Goal: Task Accomplishment & Management: Manage account settings

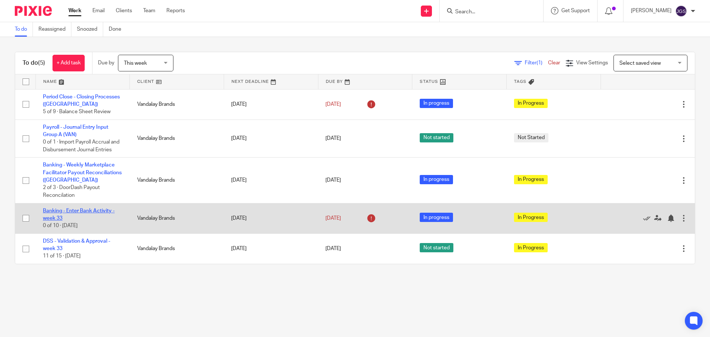
click at [70, 212] on link "Banking - Enter Bank Activity - week 33" at bounding box center [79, 214] width 72 height 13
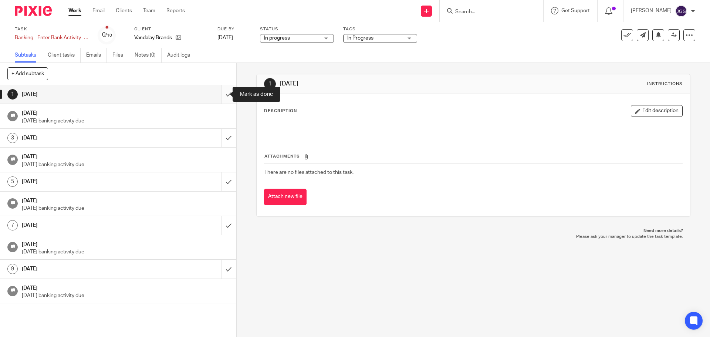
click at [222, 94] on input "submit" at bounding box center [118, 94] width 236 height 18
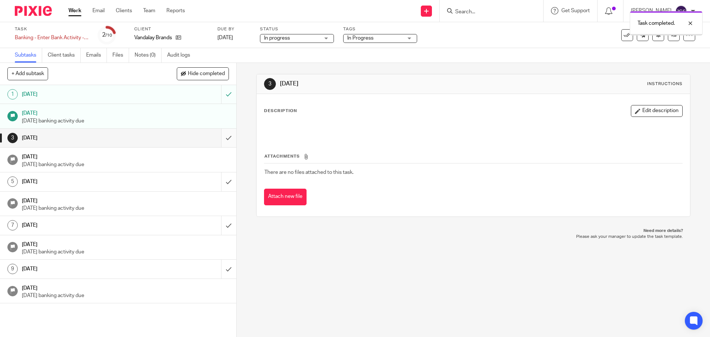
click at [222, 138] on input "submit" at bounding box center [118, 138] width 236 height 18
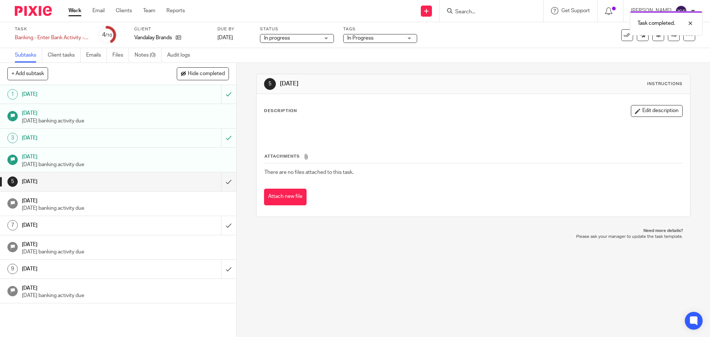
click at [76, 8] on link "Work" at bounding box center [74, 10] width 13 height 7
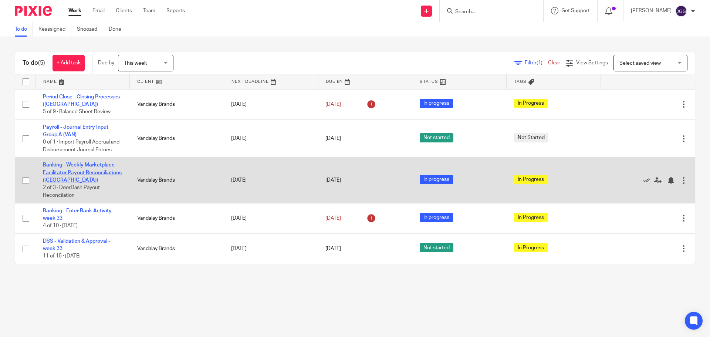
click at [81, 165] on link "Banking - Weekly Marketplace Facilitator Payout Reconciliations ([GEOGRAPHIC_DA…" at bounding box center [82, 172] width 79 height 20
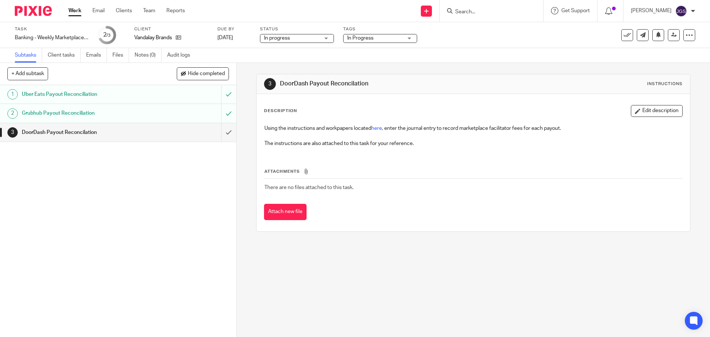
click at [74, 11] on link "Work" at bounding box center [74, 10] width 13 height 7
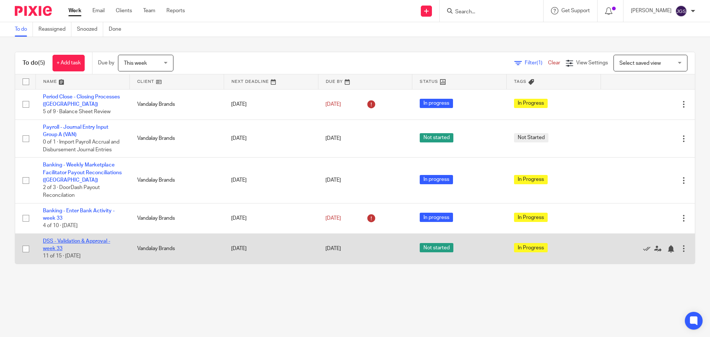
click at [73, 240] on link "DSS - Validation & Approval - week 33" at bounding box center [76, 245] width 67 height 13
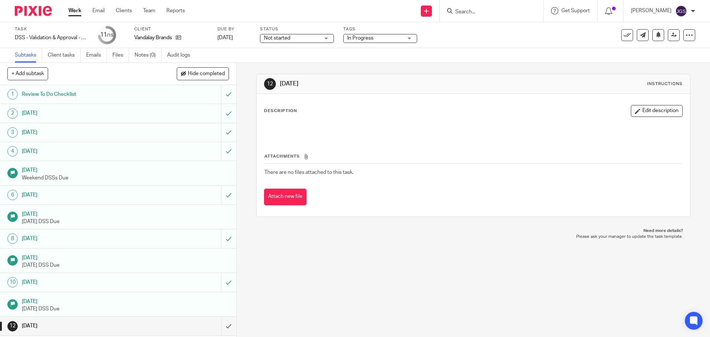
click at [72, 10] on link "Work" at bounding box center [74, 10] width 13 height 7
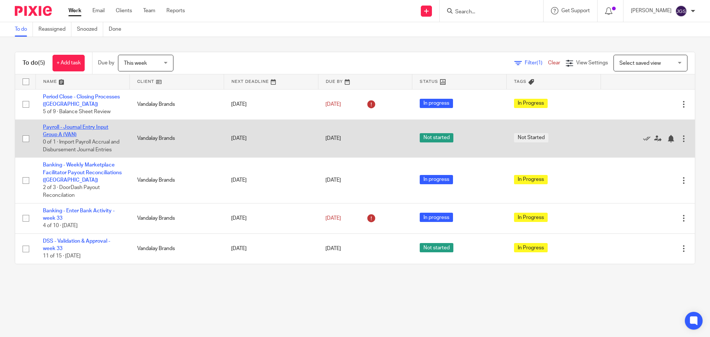
click at [64, 135] on link "Payroll - Journal Entry Input Group A (VAN)" at bounding box center [75, 131] width 65 height 13
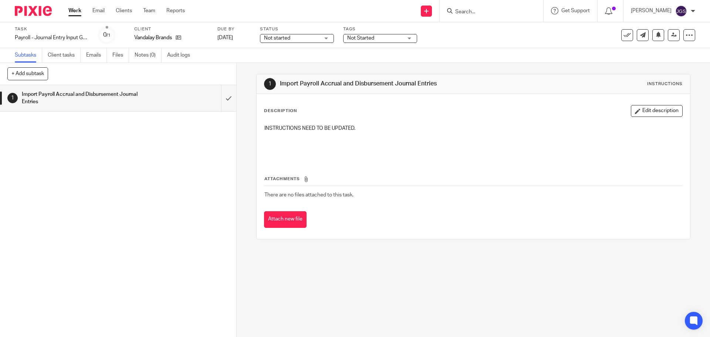
click at [328, 35] on div "Not started Not started" at bounding box center [297, 38] width 74 height 9
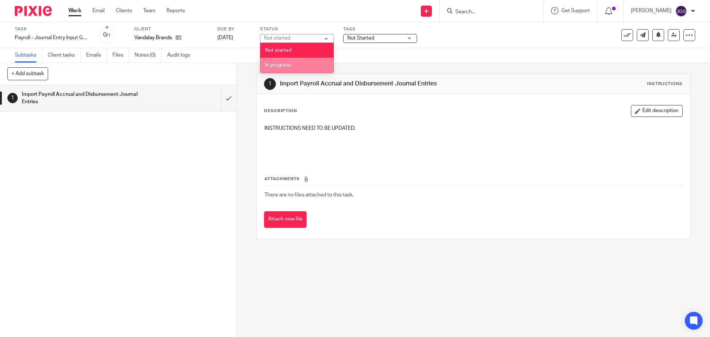
click at [305, 64] on li "In progress" at bounding box center [296, 65] width 73 height 15
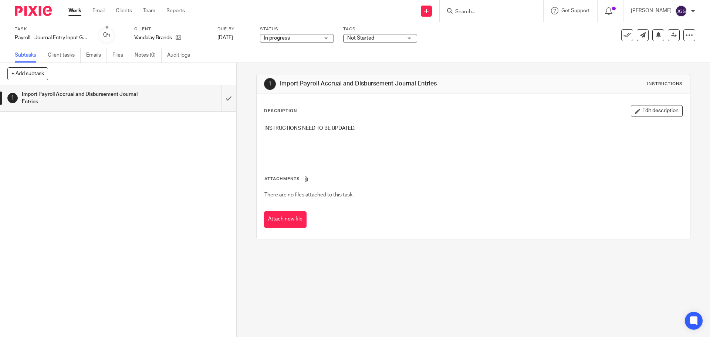
click at [411, 38] on div "Not Started" at bounding box center [380, 38] width 74 height 9
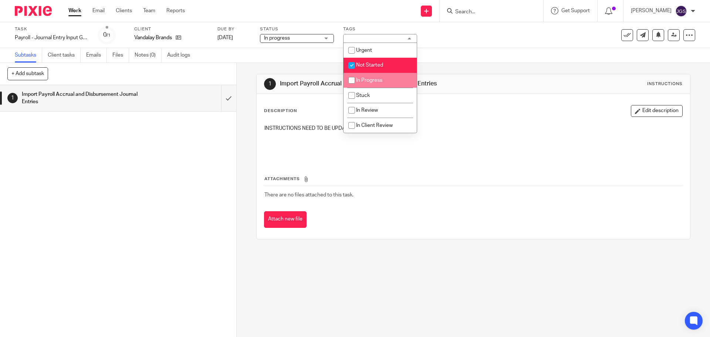
click at [370, 75] on li "In Progress" at bounding box center [380, 80] width 73 height 15
checkbox input "true"
click at [368, 62] on li "Not Started" at bounding box center [380, 65] width 73 height 15
checkbox input "false"
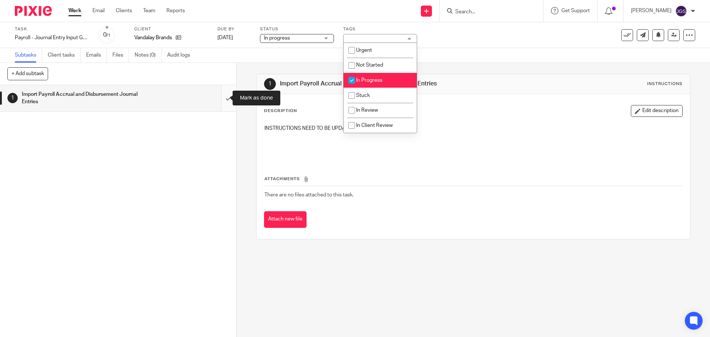
click at [220, 101] on input "submit" at bounding box center [118, 98] width 236 height 26
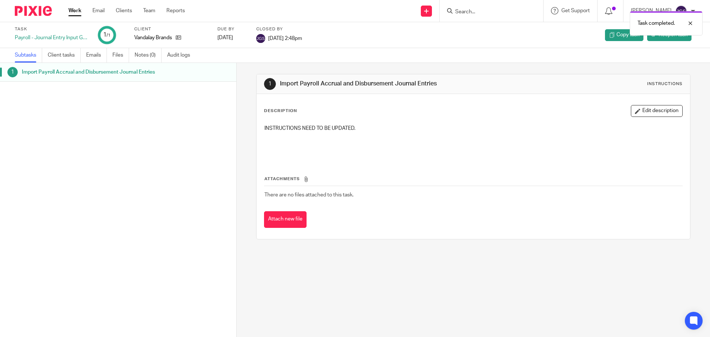
click at [76, 9] on link "Work" at bounding box center [74, 10] width 13 height 7
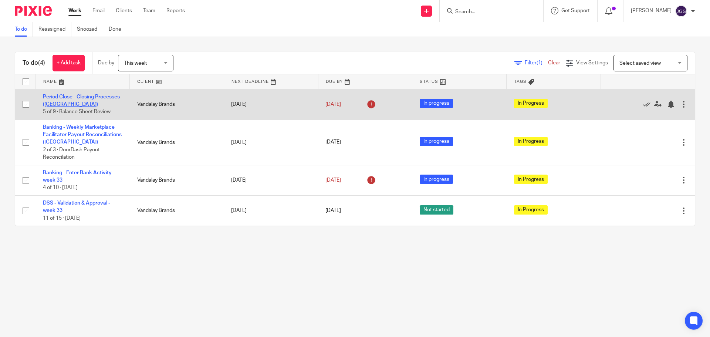
click at [58, 102] on link "Period Close - Closing Processes ([GEOGRAPHIC_DATA])" at bounding box center [81, 100] width 77 height 13
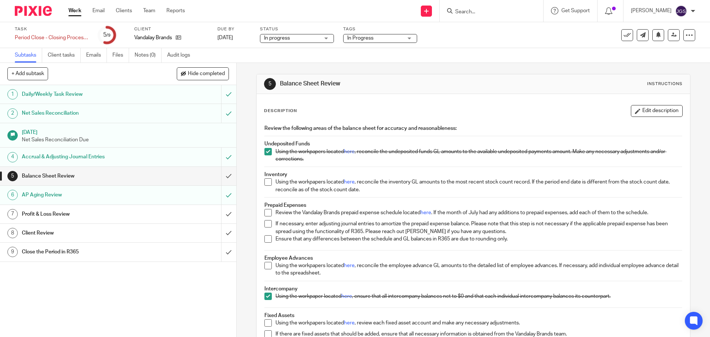
click at [58, 175] on h1 "Balance Sheet Review" at bounding box center [86, 175] width 128 height 11
click at [45, 212] on h1 "Profit & Loss Review" at bounding box center [86, 214] width 128 height 11
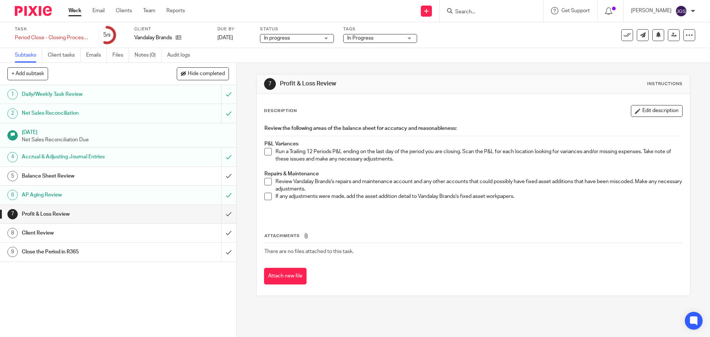
click at [40, 230] on h1 "Client Review" at bounding box center [86, 232] width 128 height 11
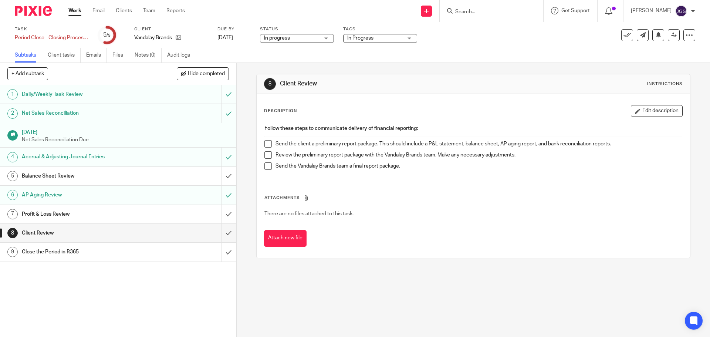
click at [73, 8] on link "Work" at bounding box center [74, 10] width 13 height 7
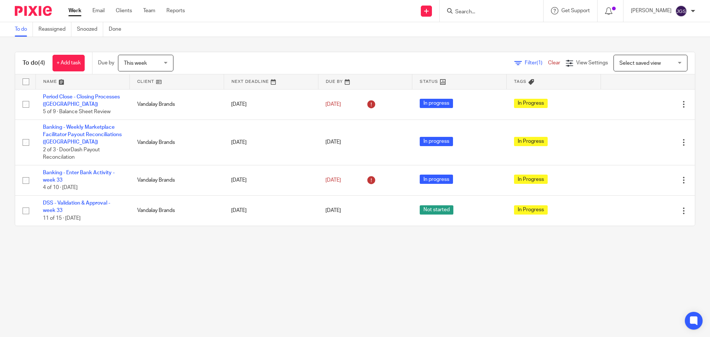
click at [77, 8] on link "Work" at bounding box center [74, 10] width 13 height 7
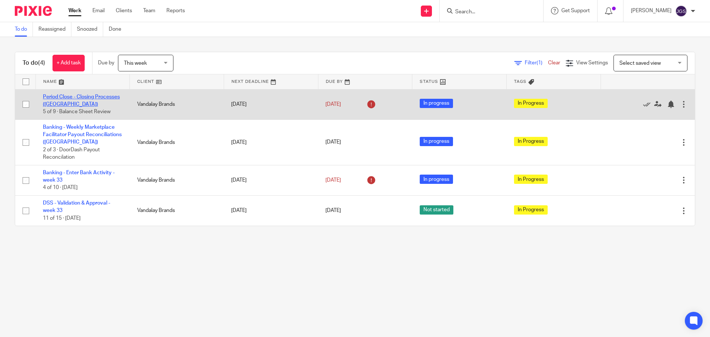
click at [65, 98] on link "Period Close - Closing Processes ([GEOGRAPHIC_DATA])" at bounding box center [81, 100] width 77 height 13
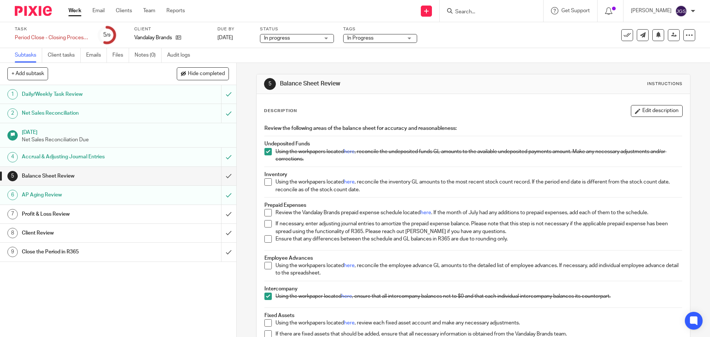
click at [43, 213] on h1 "Profit & Loss Review" at bounding box center [86, 214] width 128 height 11
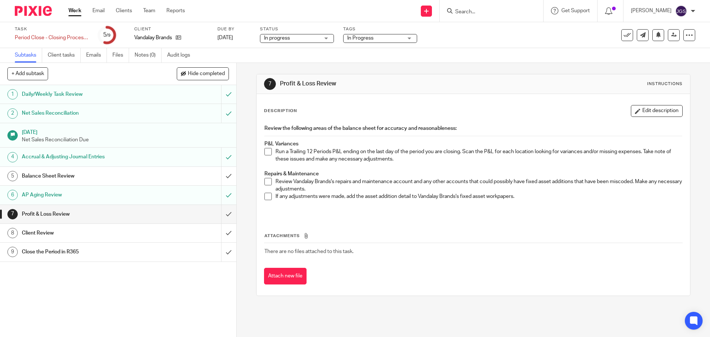
click at [75, 11] on link "Work" at bounding box center [74, 10] width 13 height 7
